Goal: Information Seeking & Learning: Learn about a topic

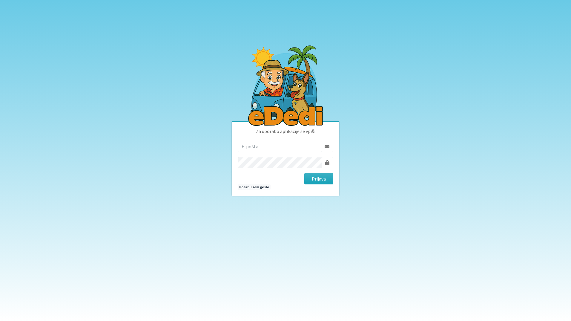
click at [285, 145] on input "email" at bounding box center [280, 146] width 84 height 11
type input "janja.beg@gmail.com"
click at [304, 173] on button "Prijava" at bounding box center [318, 178] width 29 height 11
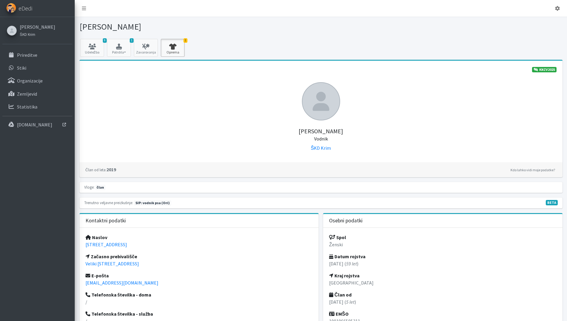
click at [178, 47] on icon at bounding box center [172, 47] width 20 height 6
click at [142, 45] on icon at bounding box center [146, 47] width 20 height 6
click at [115, 48] on icon "button" at bounding box center [119, 47] width 20 height 6
click at [118, 63] on link "SIP 2025 2/2" at bounding box center [130, 65] width 47 height 10
click at [121, 48] on icon "button" at bounding box center [119, 47] width 20 height 6
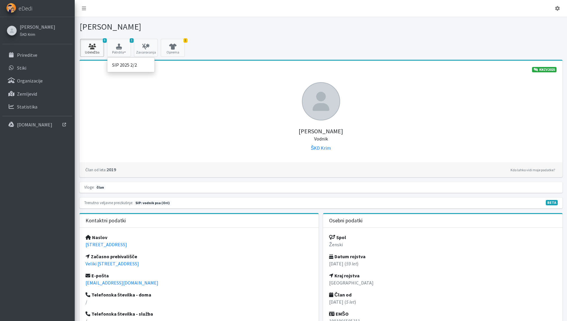
click at [93, 50] on link "9 Udeležba" at bounding box center [92, 48] width 24 height 18
click at [23, 54] on p "Prireditve" at bounding box center [27, 55] width 20 height 6
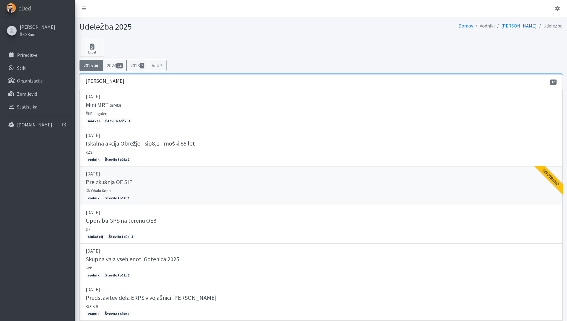
click at [303, 178] on link "12.04.2025 Preizkušnja OE SIP KD Obala Koper vodnik Število točk: 1 Nepotrjeno" at bounding box center [320, 185] width 483 height 39
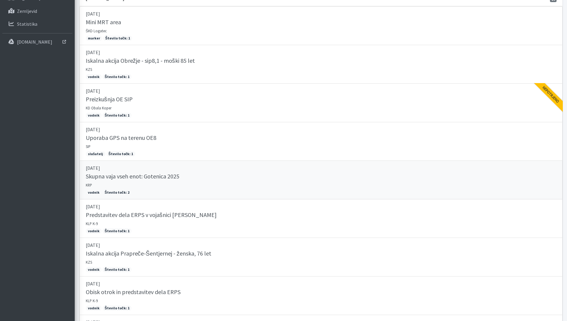
scroll to position [156, 0]
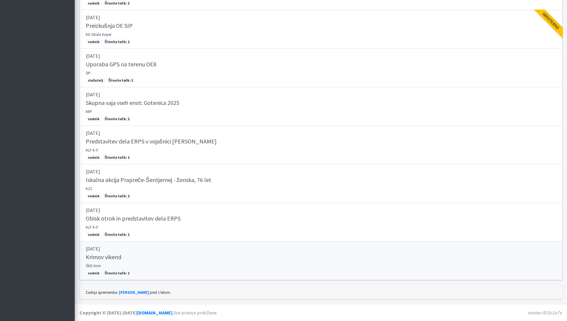
click at [93, 253] on link "27.06.2025 Krimov vikend ŠKD Krim vodnik Število točk: 1" at bounding box center [320, 260] width 483 height 39
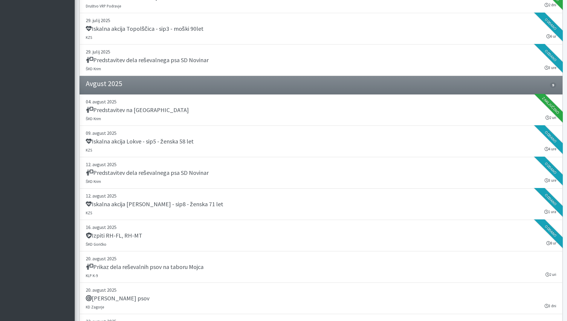
scroll to position [538, 0]
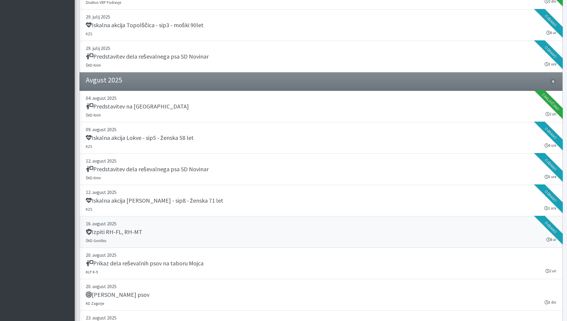
click at [100, 233] on h5 "Izpiti RH-FL, RH-MT" at bounding box center [114, 231] width 56 height 7
click at [178, 201] on h5 "Iskalna akcija Močile - Črnomelj - sip8 - ženska 71 let" at bounding box center [154, 200] width 137 height 7
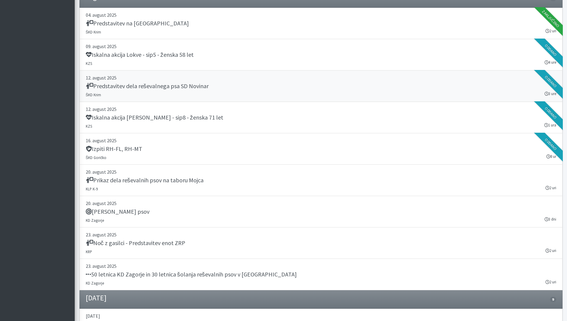
scroll to position [627, 0]
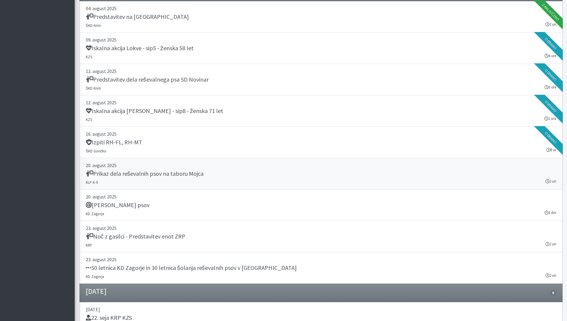
click at [196, 170] on h5 "Prikaz dela reševalnih psov na taboru Mojca" at bounding box center [145, 173] width 118 height 7
click at [170, 207] on div "Tabor reševalnih psov" at bounding box center [321, 205] width 470 height 8
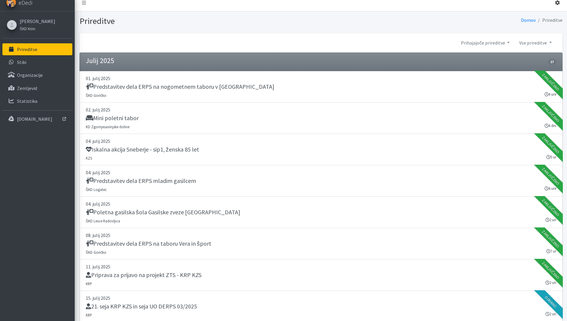
scroll to position [0, 0]
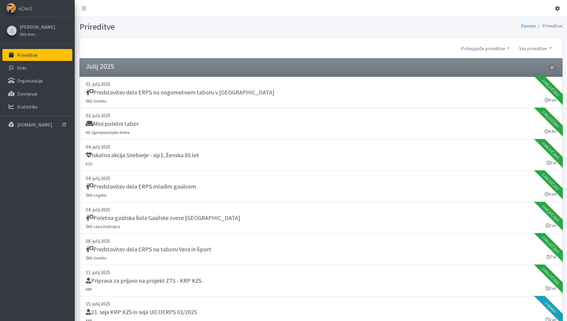
click at [556, 8] on icon at bounding box center [557, 8] width 5 height 5
drag, startPoint x: 532, startPoint y: 22, endPoint x: 542, endPoint y: 17, distance: 11.6
click at [532, 22] on link "Odjavi se" at bounding box center [540, 23] width 47 height 10
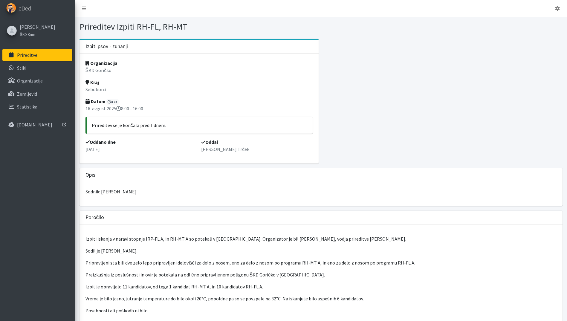
click at [100, 233] on div "Izpiti iskanja v naravi stopnje IRP-FL A, in RH-MT A so potekali v [GEOGRAPHIC_…" at bounding box center [320, 304] width 483 height 160
